Goal: Task Accomplishment & Management: Manage account settings

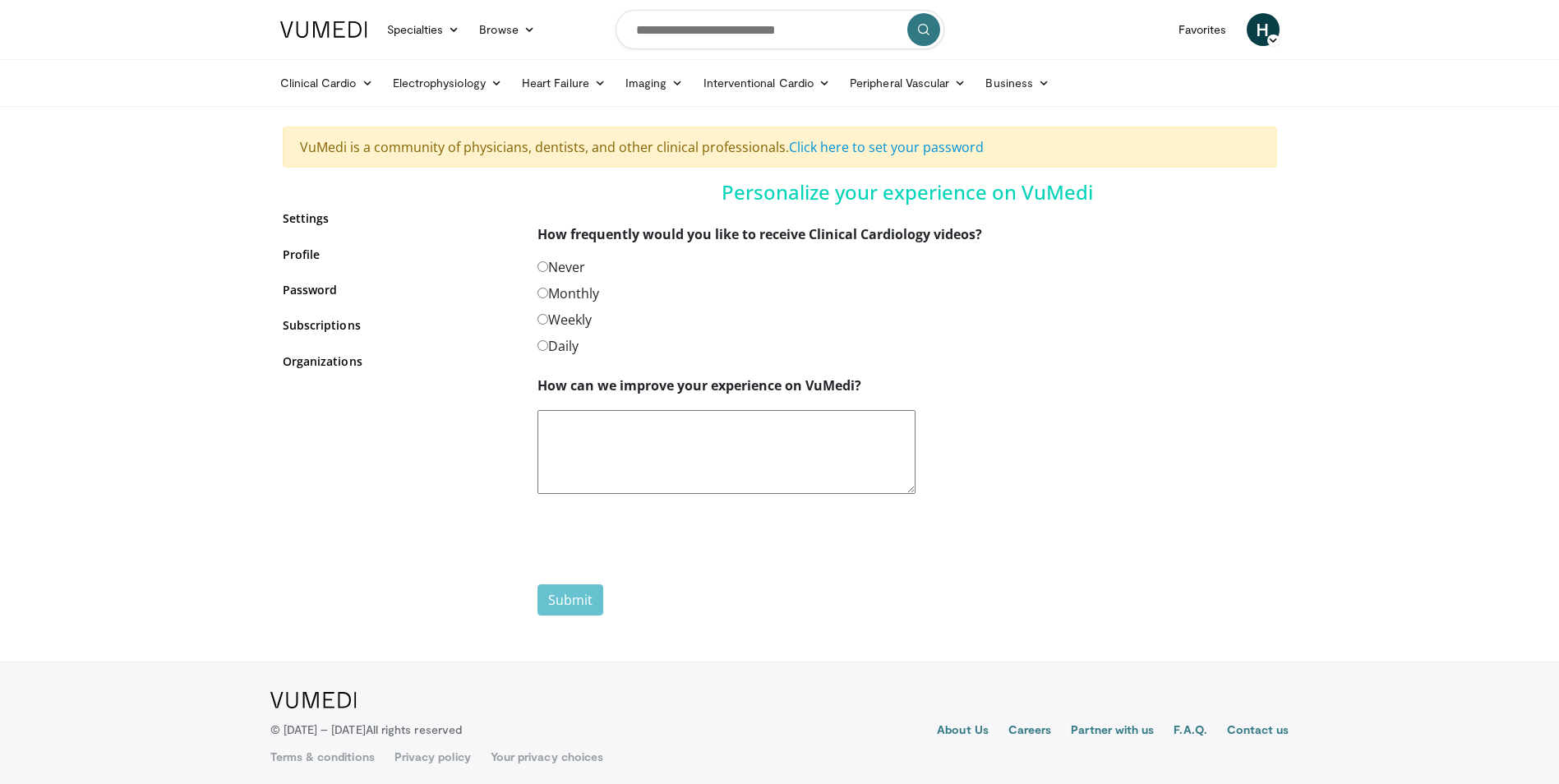
click at [572, 260] on label "Never" at bounding box center [561, 267] width 48 height 20
click at [587, 603] on div "Submit" at bounding box center [907, 593] width 740 height 44
click at [562, 611] on div "Submit" at bounding box center [907, 593] width 740 height 44
click at [572, 606] on button "Submit" at bounding box center [570, 600] width 66 height 32
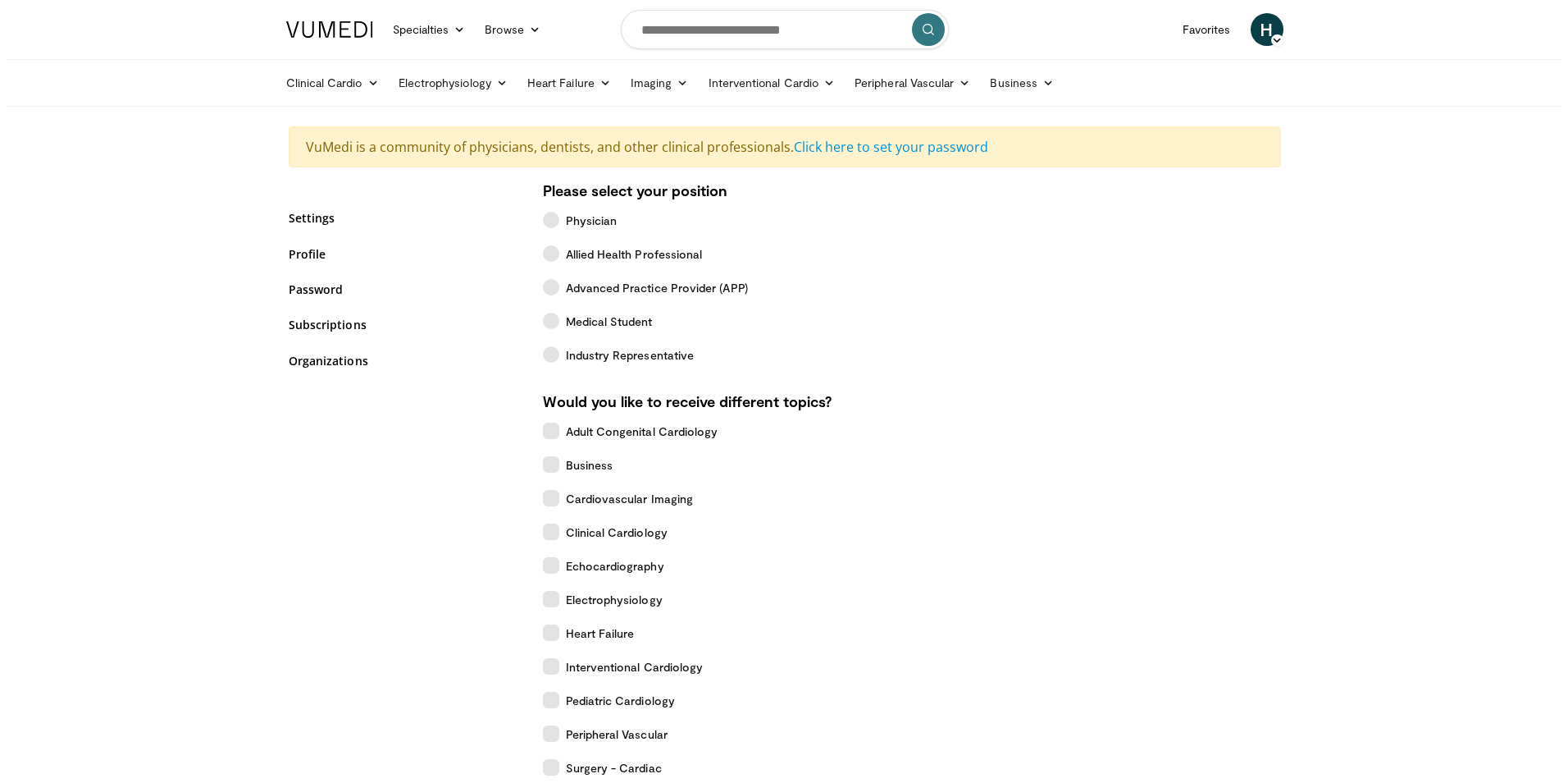
scroll to position [338, 0]
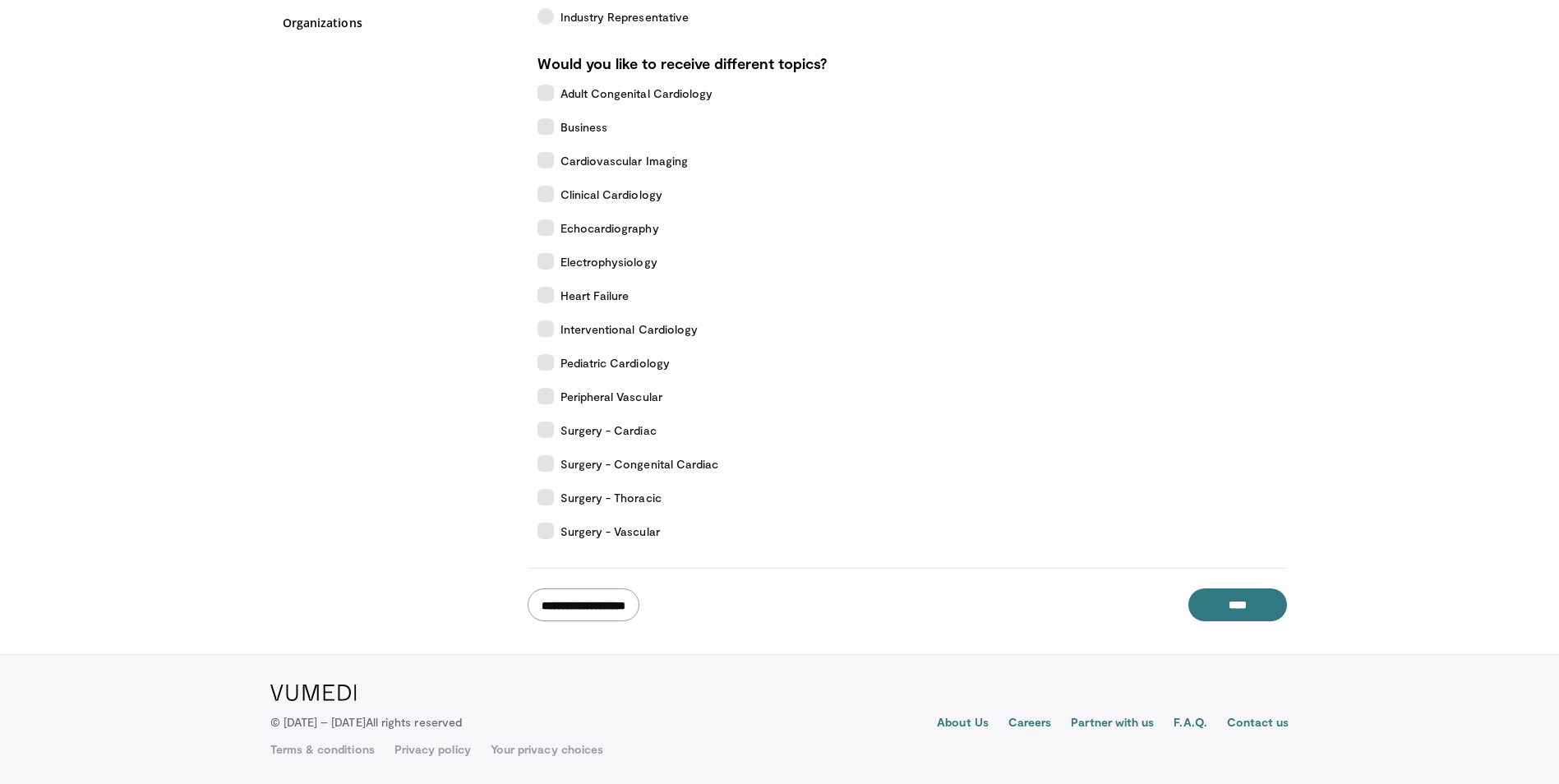
click at [617, 609] on input "**********" at bounding box center [583, 605] width 112 height 33
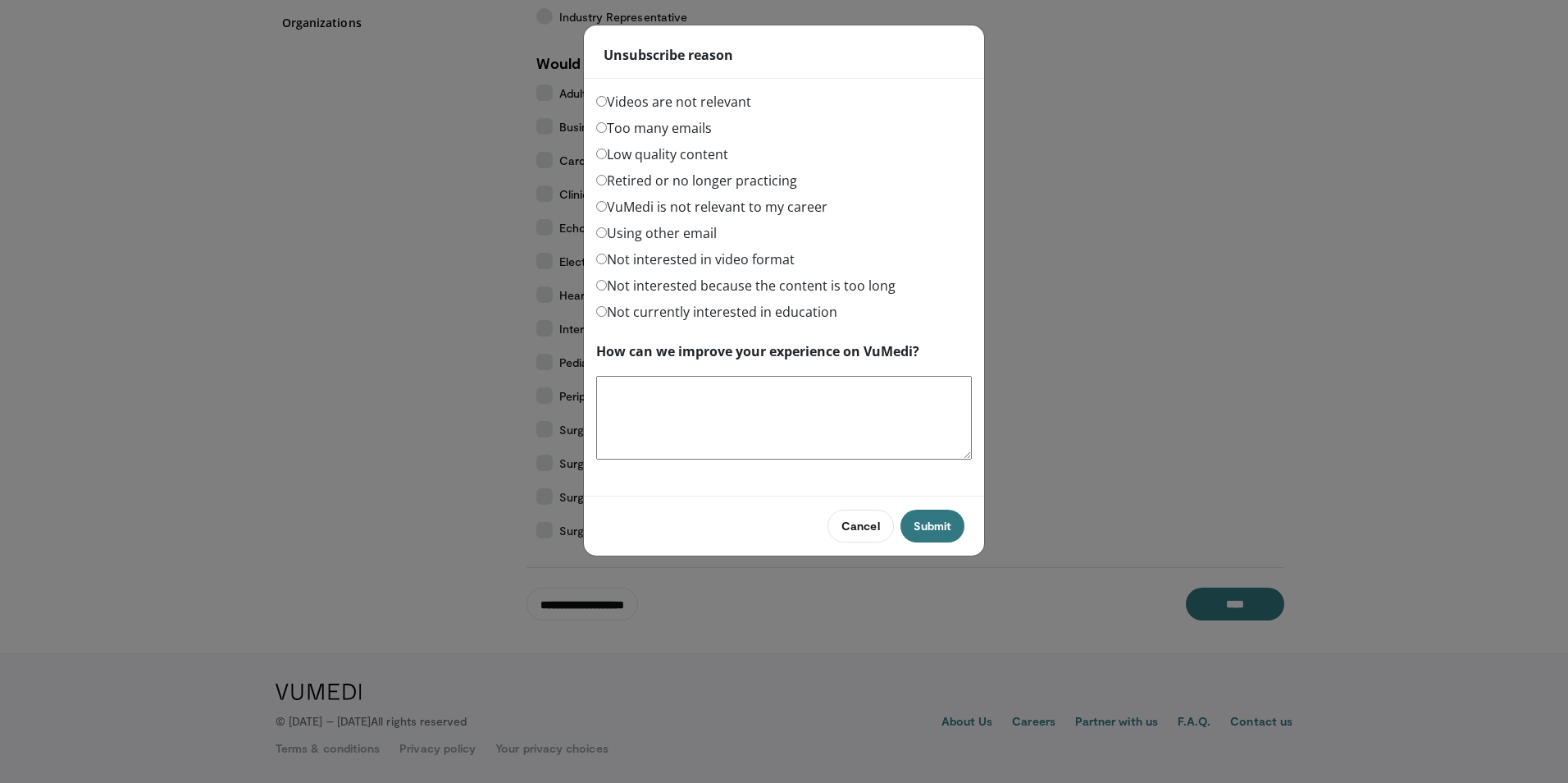
click at [685, 126] on label "Too many emails" at bounding box center [654, 128] width 116 height 20
click at [940, 536] on button "Submit" at bounding box center [932, 526] width 64 height 33
